Goal: Use online tool/utility: Use online tool/utility

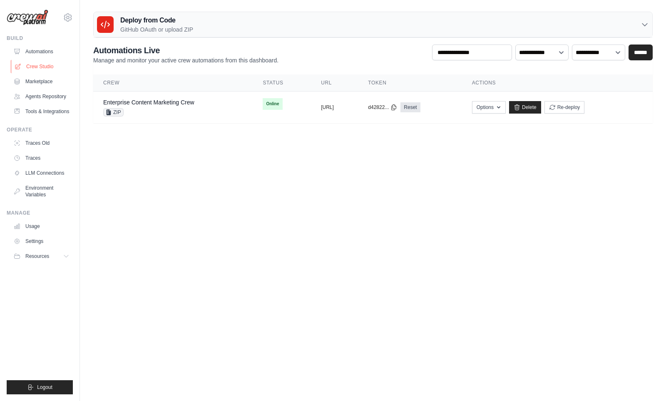
click at [34, 69] on link "Crew Studio" at bounding box center [42, 66] width 63 height 13
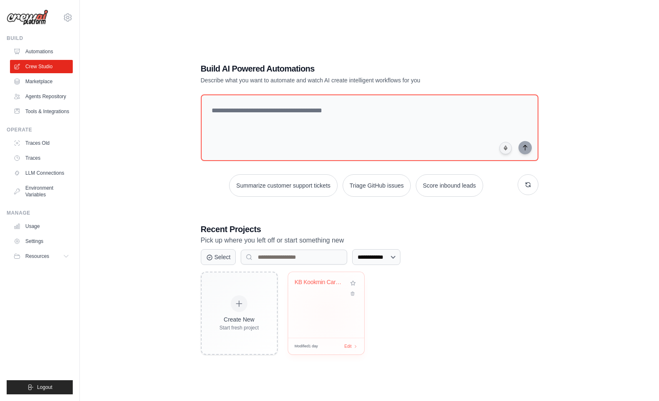
click at [328, 297] on div "KB Kookmin Card Media-Specific Mark..." at bounding box center [326, 305] width 76 height 66
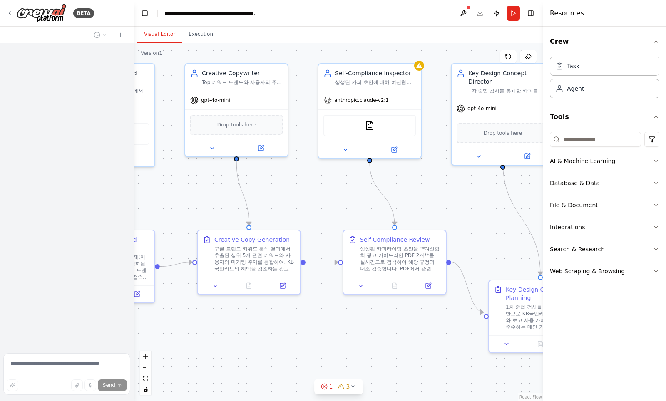
drag, startPoint x: 324, startPoint y: 191, endPoint x: 182, endPoint y: 164, distance: 145.2
click at [182, 164] on div ".deletable-edge-delete-btn { width: 20px; height: 20px; border: 0px solid #ffff…" at bounding box center [338, 222] width 409 height 358
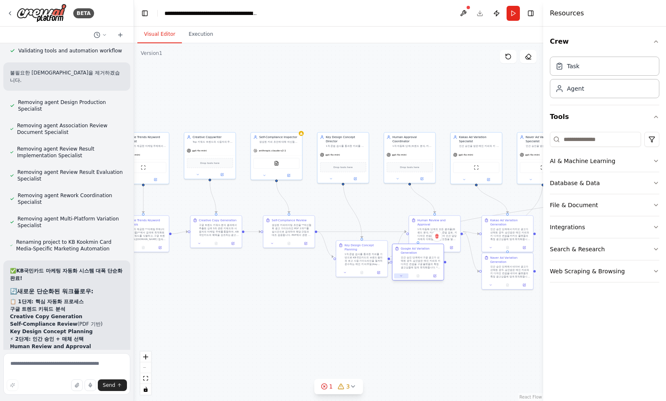
scroll to position [9805, 0]
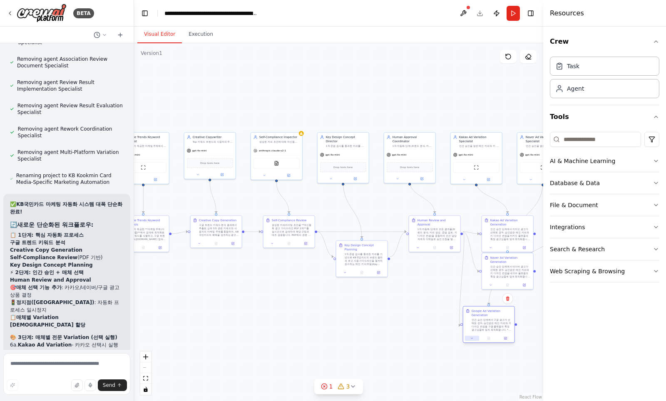
drag, startPoint x: 458, startPoint y: 305, endPoint x: 419, endPoint y: 305, distance: 38.3
click at [465, 337] on button at bounding box center [472, 339] width 14 height 5
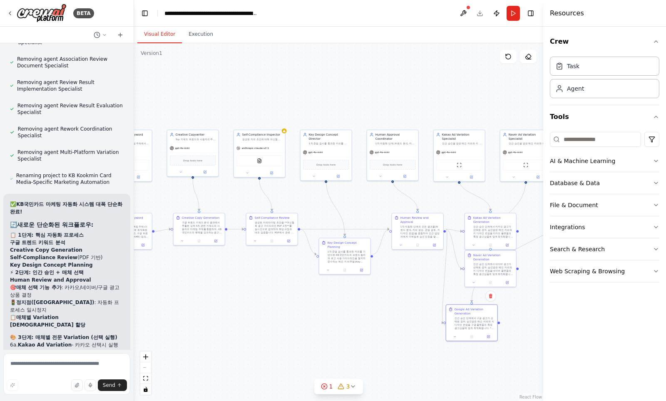
drag, startPoint x: 409, startPoint y: 287, endPoint x: 349, endPoint y: 277, distance: 60.7
click at [351, 278] on div ".deletable-edge-delete-btn { width: 20px; height: 20px; border: 0px solid #ffff…" at bounding box center [338, 222] width 409 height 358
